Goal: Check status: Check status

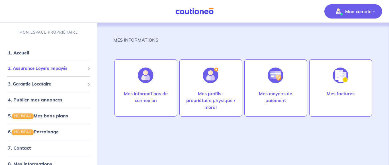
click at [88, 69] on span at bounding box center [88, 68] width 3 height 3
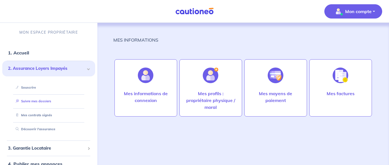
click at [44, 102] on link "Suivre mes dossiers" at bounding box center [32, 101] width 38 height 4
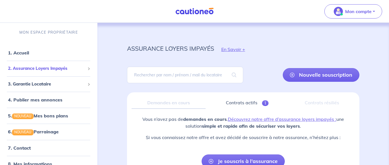
click at [88, 70] on span at bounding box center [88, 68] width 3 height 3
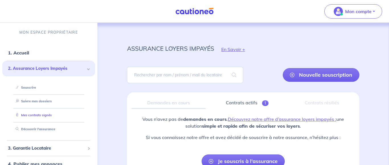
click at [49, 116] on link "Mes contrats signés" at bounding box center [32, 115] width 38 height 4
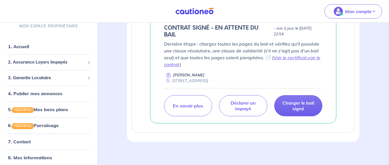
scroll to position [140, 0]
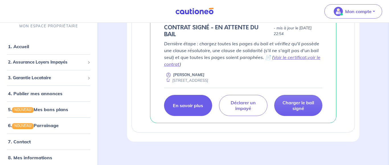
click at [190, 113] on link "En savoir plus" at bounding box center [188, 105] width 48 height 21
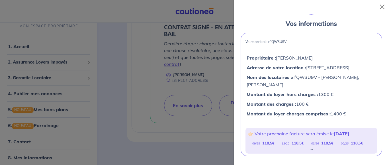
scroll to position [0, 0]
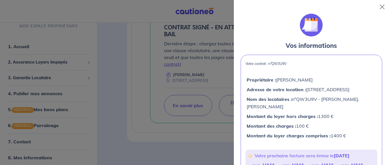
click at [217, 138] on div at bounding box center [194, 82] width 389 height 165
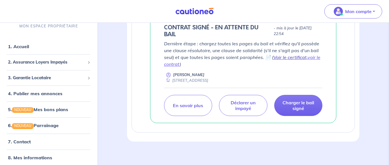
click at [283, 58] on link "Voir le certificat" at bounding box center [290, 57] width 33 height 6
click at [345, 64] on div "n°QW3U9V - [PERSON_NAME], [PERSON_NAME] CONTRAT SIGNÉ - EN ATTENTE DU BAIL - mi…" at bounding box center [244, 66] width 214 height 113
drag, startPoint x: 345, startPoint y: 64, endPoint x: 349, endPoint y: 62, distance: 4.3
click at [349, 62] on div "n°QW3U9V - [PERSON_NAME], [PERSON_NAME] CONTRAT SIGNÉ - EN ATTENTE DU BAIL - mi…" at bounding box center [244, 66] width 214 height 113
